Goal: Task Accomplishment & Management: Manage account settings

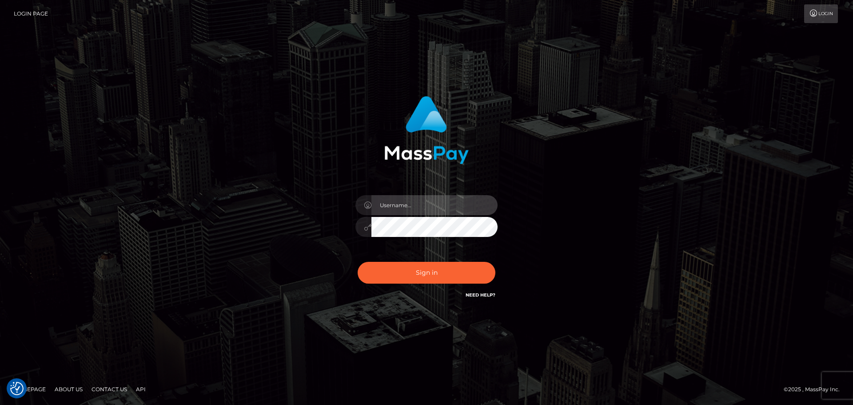
click at [442, 207] on input "text" at bounding box center [434, 205] width 126 height 20
type input "dawson.throne"
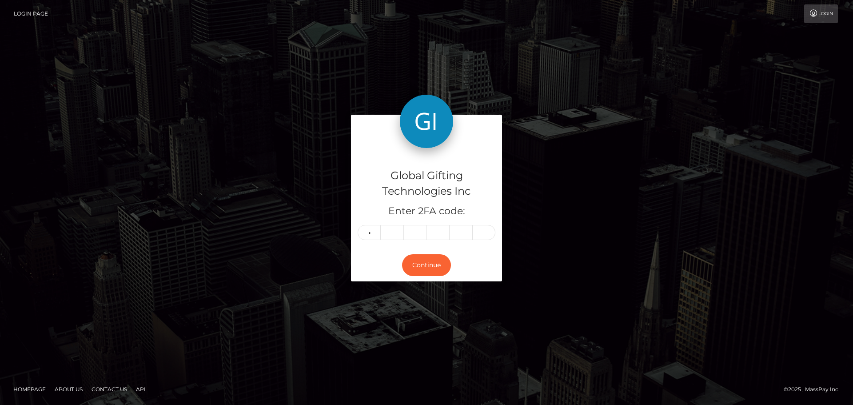
type input "9"
type input "5"
type input "9"
type input "2"
type input "7"
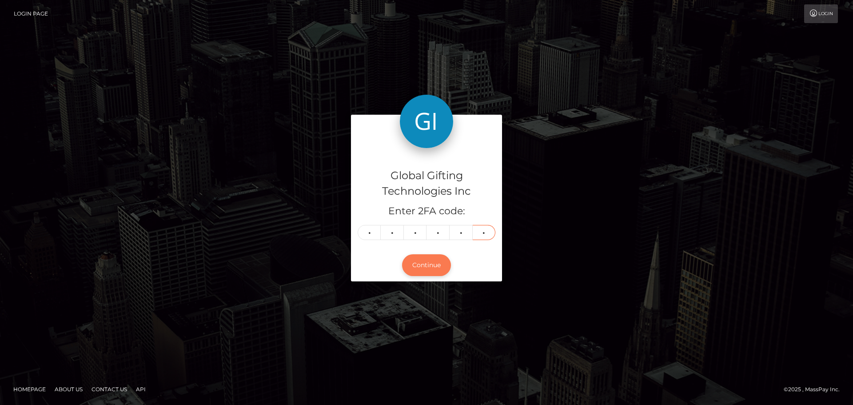
type input "0"
click at [437, 263] on button "Continue" at bounding box center [426, 265] width 49 height 22
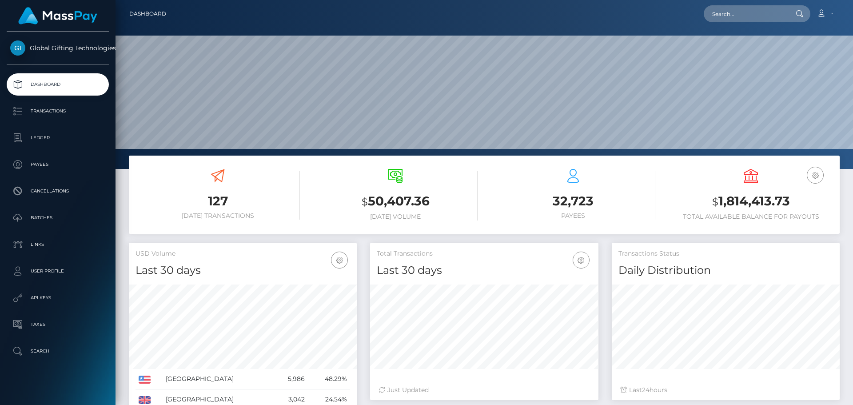
scroll to position [158, 228]
